Goal: Register for event/course

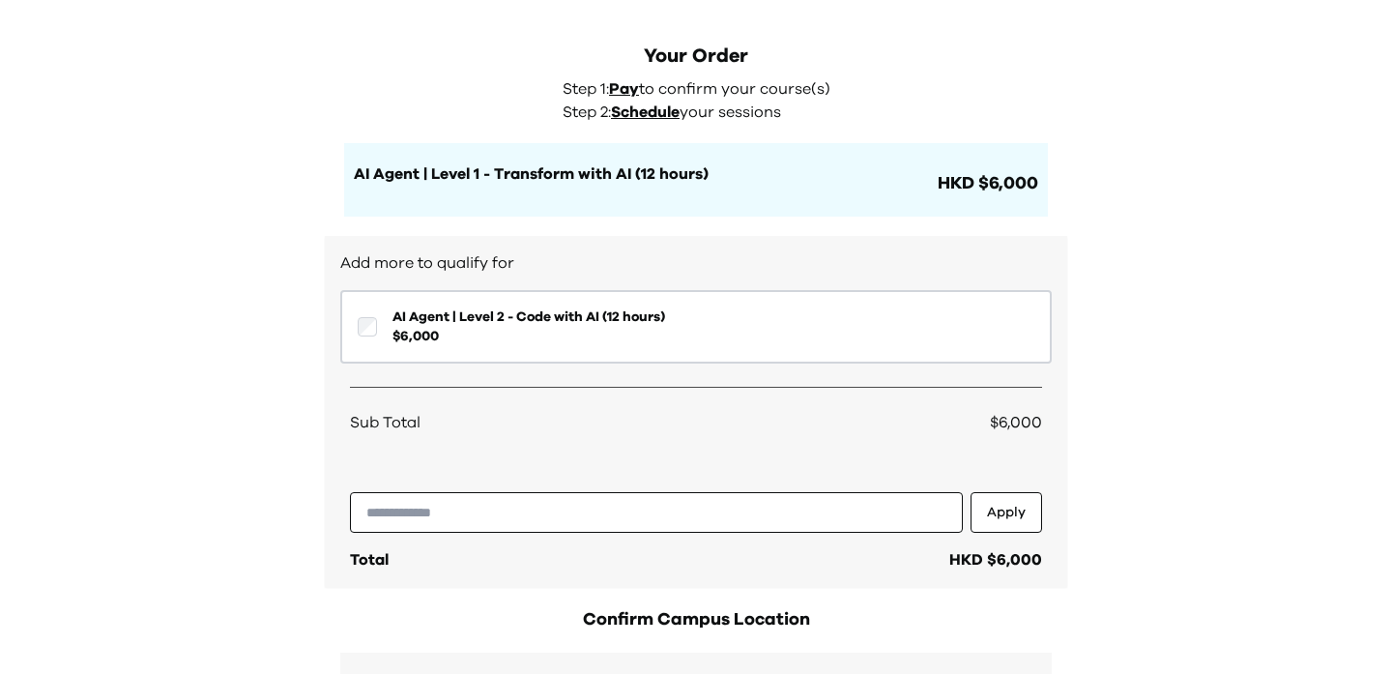
scroll to position [72, 0]
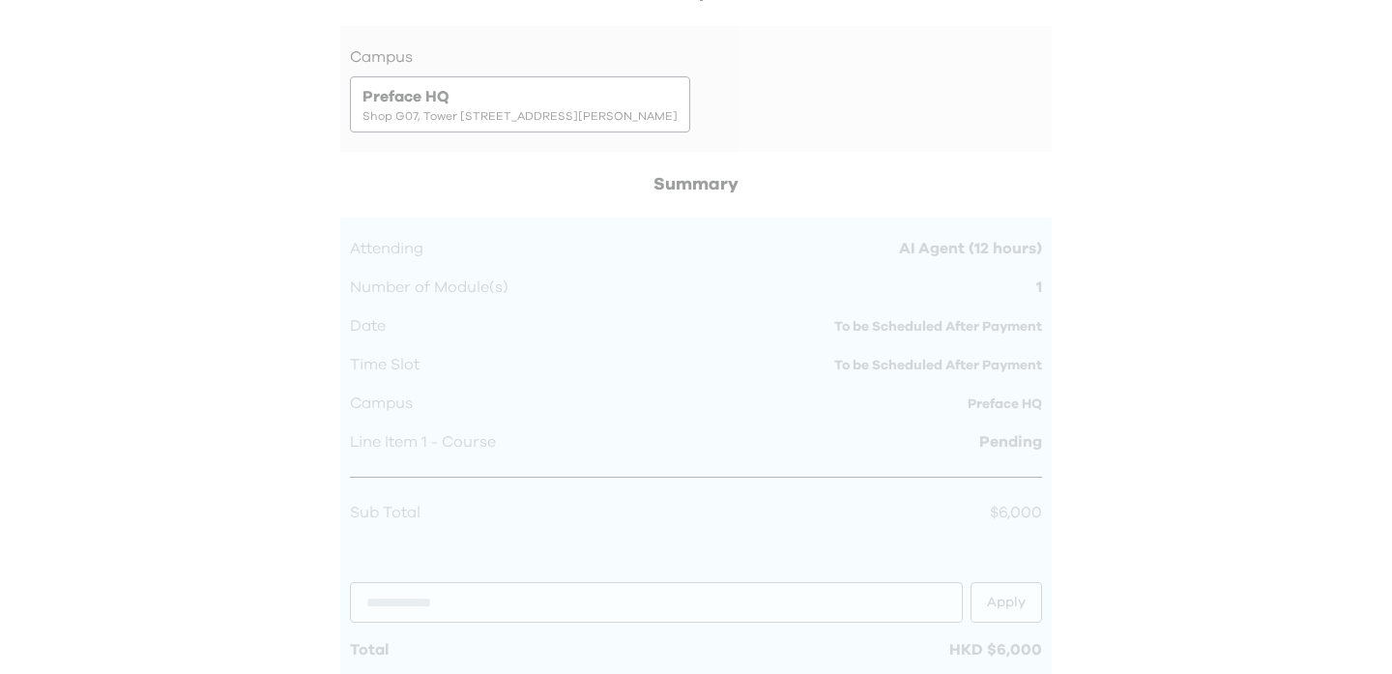
scroll to position [1019, 0]
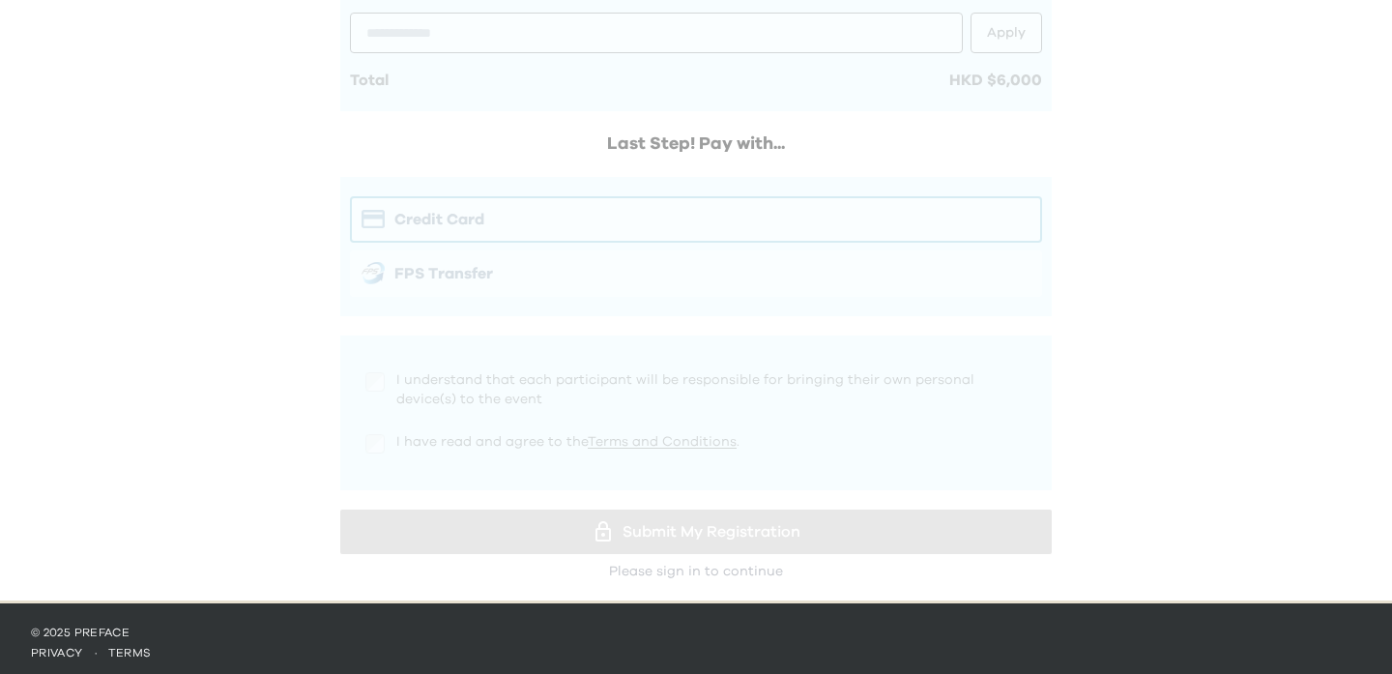
scroll to position [1595, 0]
